Goal: Task Accomplishment & Management: Use online tool/utility

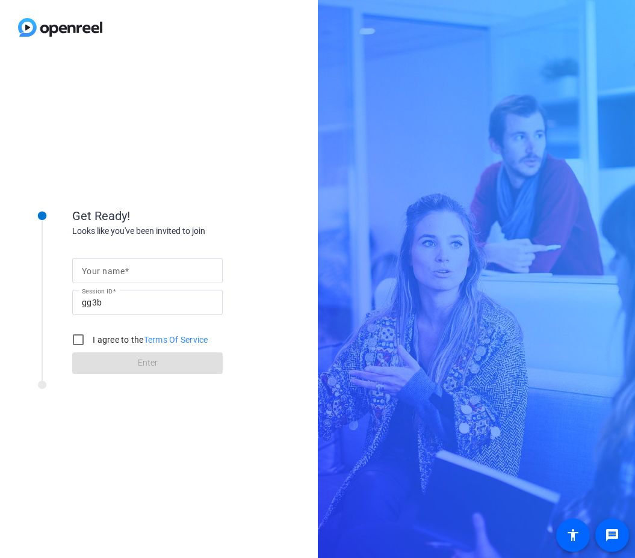
click at [135, 272] on input "Your name" at bounding box center [147, 270] width 131 height 14
type input "[PERSON_NAME]"
click at [78, 339] on input "I agree to the Terms Of Service" at bounding box center [78, 340] width 24 height 24
checkbox input "true"
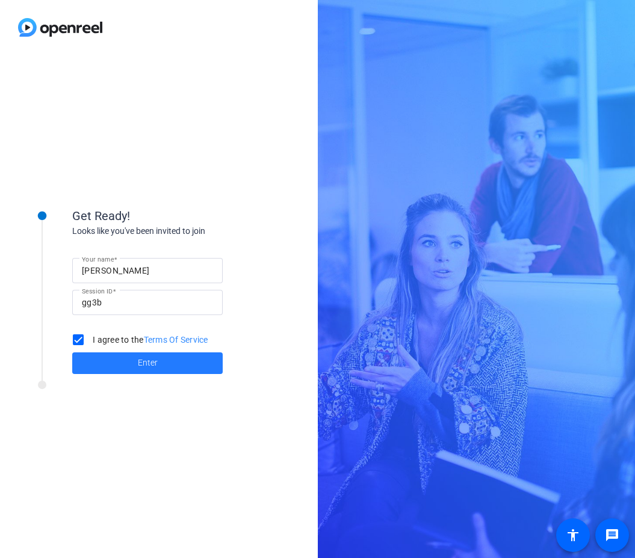
click at [133, 363] on span at bounding box center [147, 363] width 150 height 29
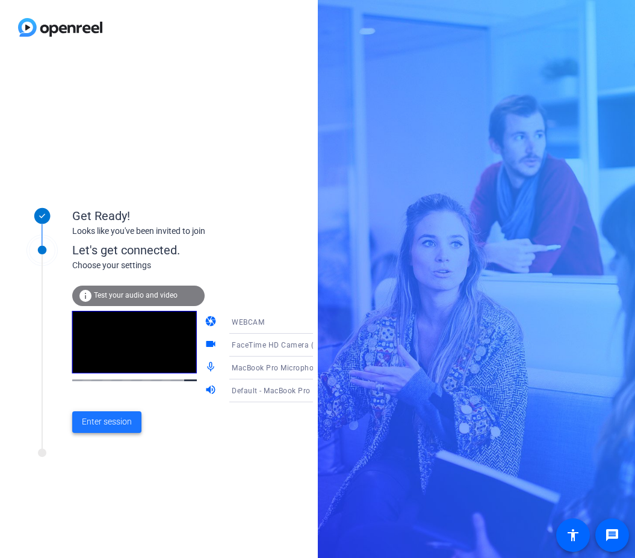
click at [122, 422] on span "Enter session" at bounding box center [107, 422] width 50 height 13
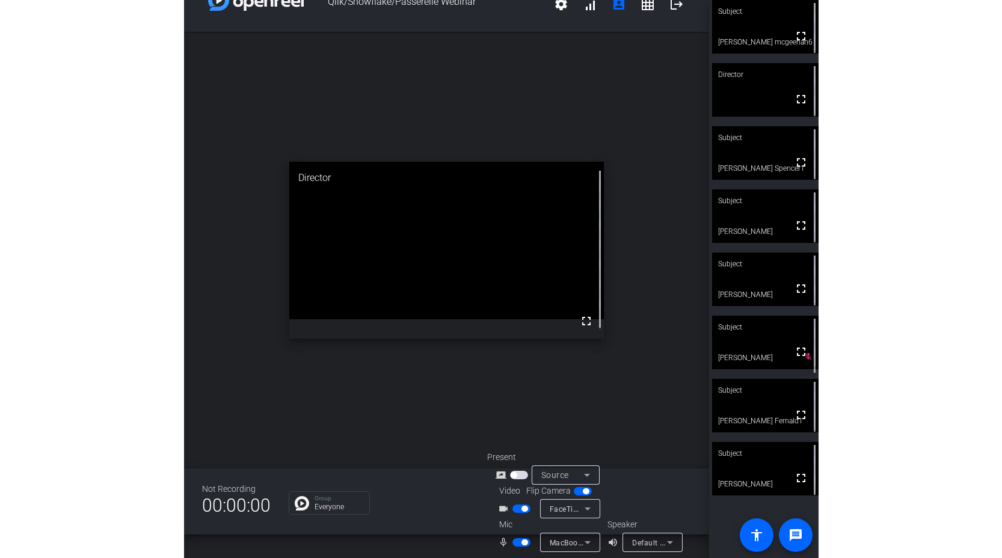
scroll to position [24, 0]
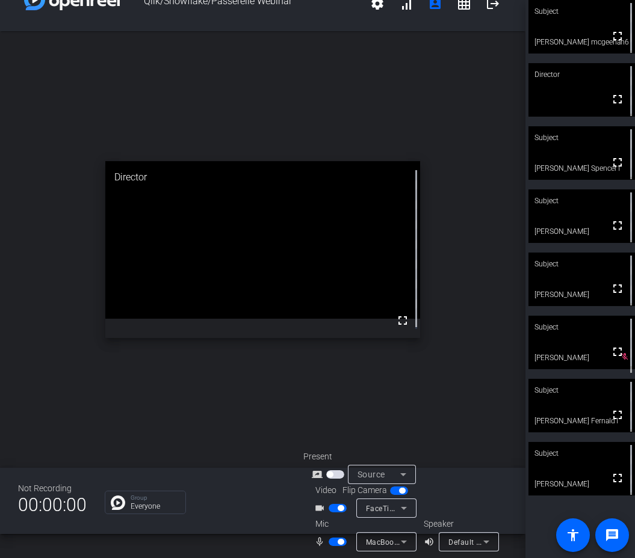
click at [337, 509] on span "button" at bounding box center [340, 508] width 6 height 6
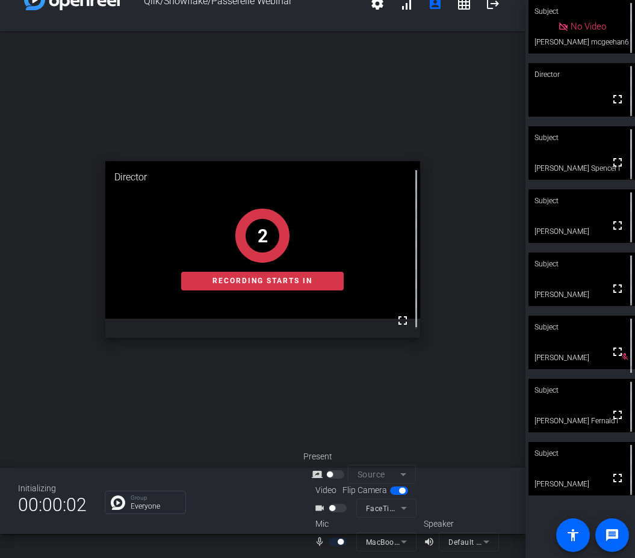
click at [335, 507] on div at bounding box center [338, 508] width 20 height 8
click at [334, 510] on div at bounding box center [338, 508] width 20 height 8
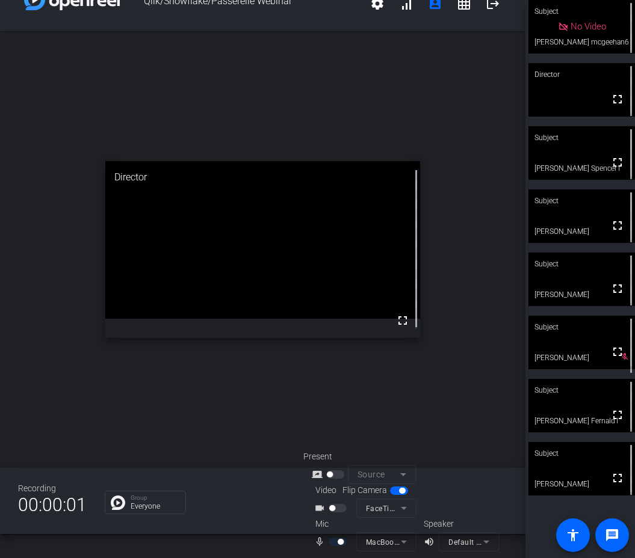
click at [339, 508] on div at bounding box center [338, 508] width 20 height 8
click at [342, 509] on div at bounding box center [338, 508] width 20 height 8
click at [319, 508] on mat-icon "videocam_outline" at bounding box center [321, 508] width 14 height 14
click at [338, 509] on div at bounding box center [338, 508] width 20 height 8
click at [324, 508] on mat-icon "videocam_outline" at bounding box center [321, 508] width 14 height 14
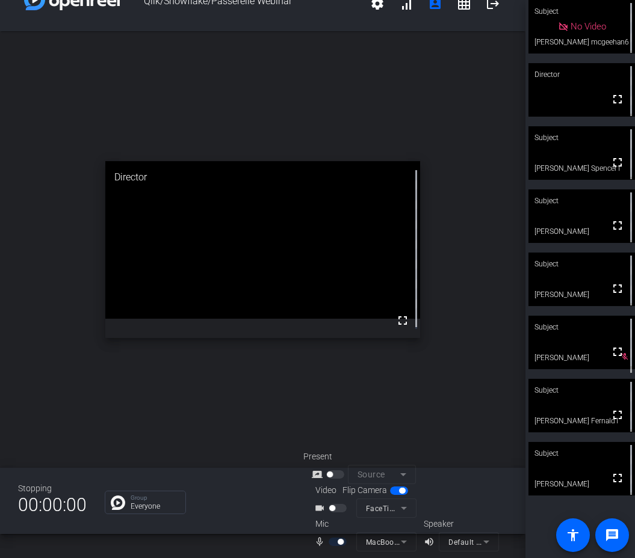
click at [331, 507] on span "button" at bounding box center [332, 508] width 6 height 6
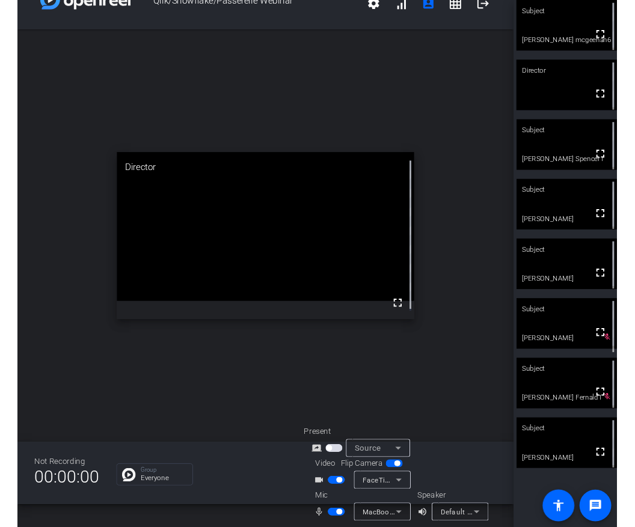
scroll to position [0, 0]
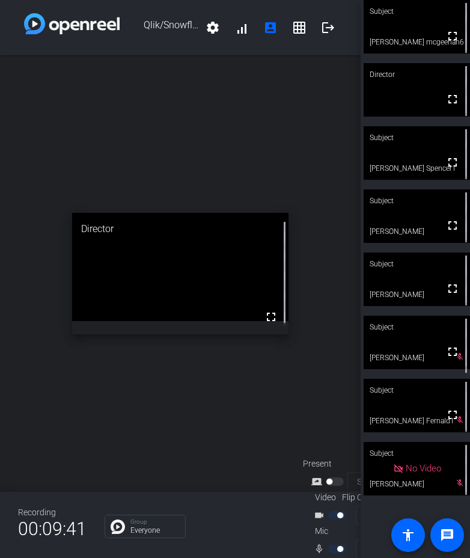
click at [297, 329] on div "open_in_new Director fullscreen" at bounding box center [180, 273] width 361 height 437
click at [418, 25] on video at bounding box center [417, 27] width 106 height 54
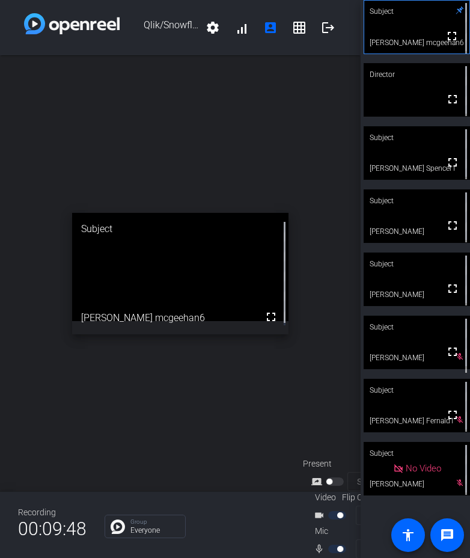
click at [394, 94] on video at bounding box center [417, 90] width 106 height 54
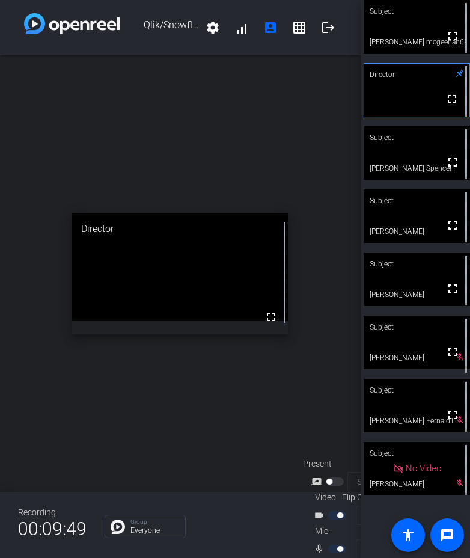
click at [337, 509] on mat-slide-toggle at bounding box center [338, 515] width 20 height 13
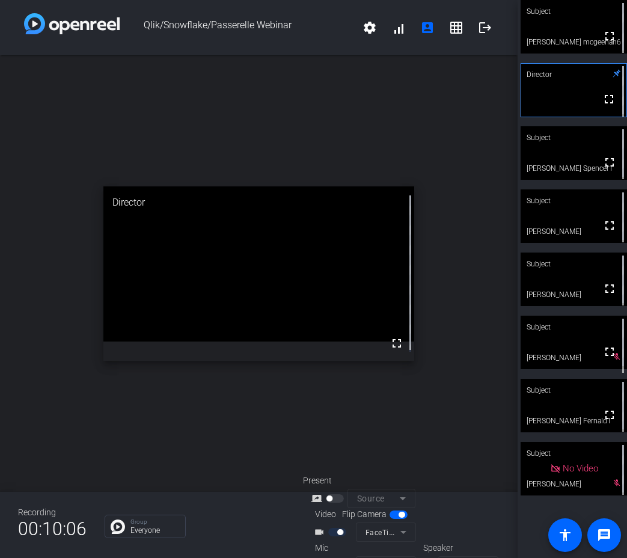
click at [316, 525] on mat-icon "videocam_outline" at bounding box center [321, 532] width 14 height 14
click at [317, 525] on mat-icon "videocam_outline" at bounding box center [321, 532] width 14 height 14
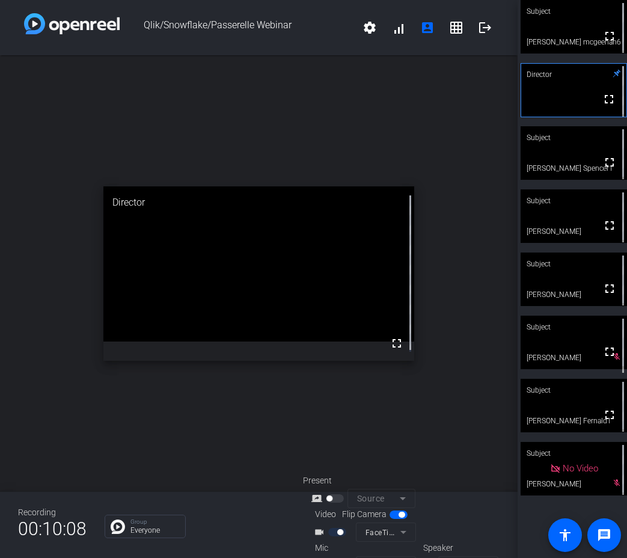
click at [317, 525] on mat-icon "videocam_outline" at bounding box center [321, 532] width 14 height 14
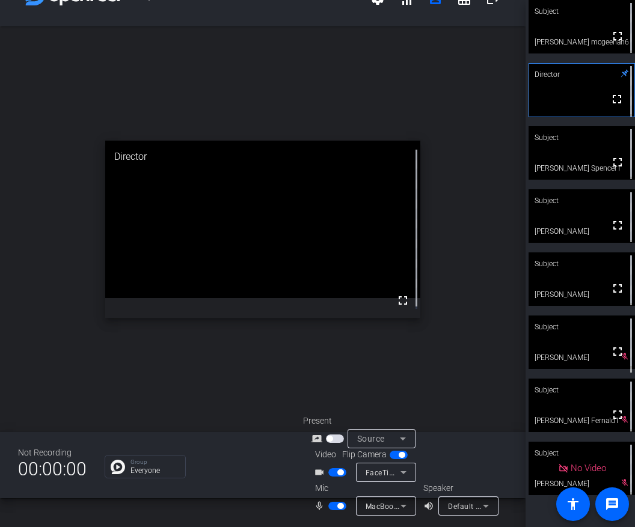
scroll to position [28, 0]
